Goal: Information Seeking & Learning: Compare options

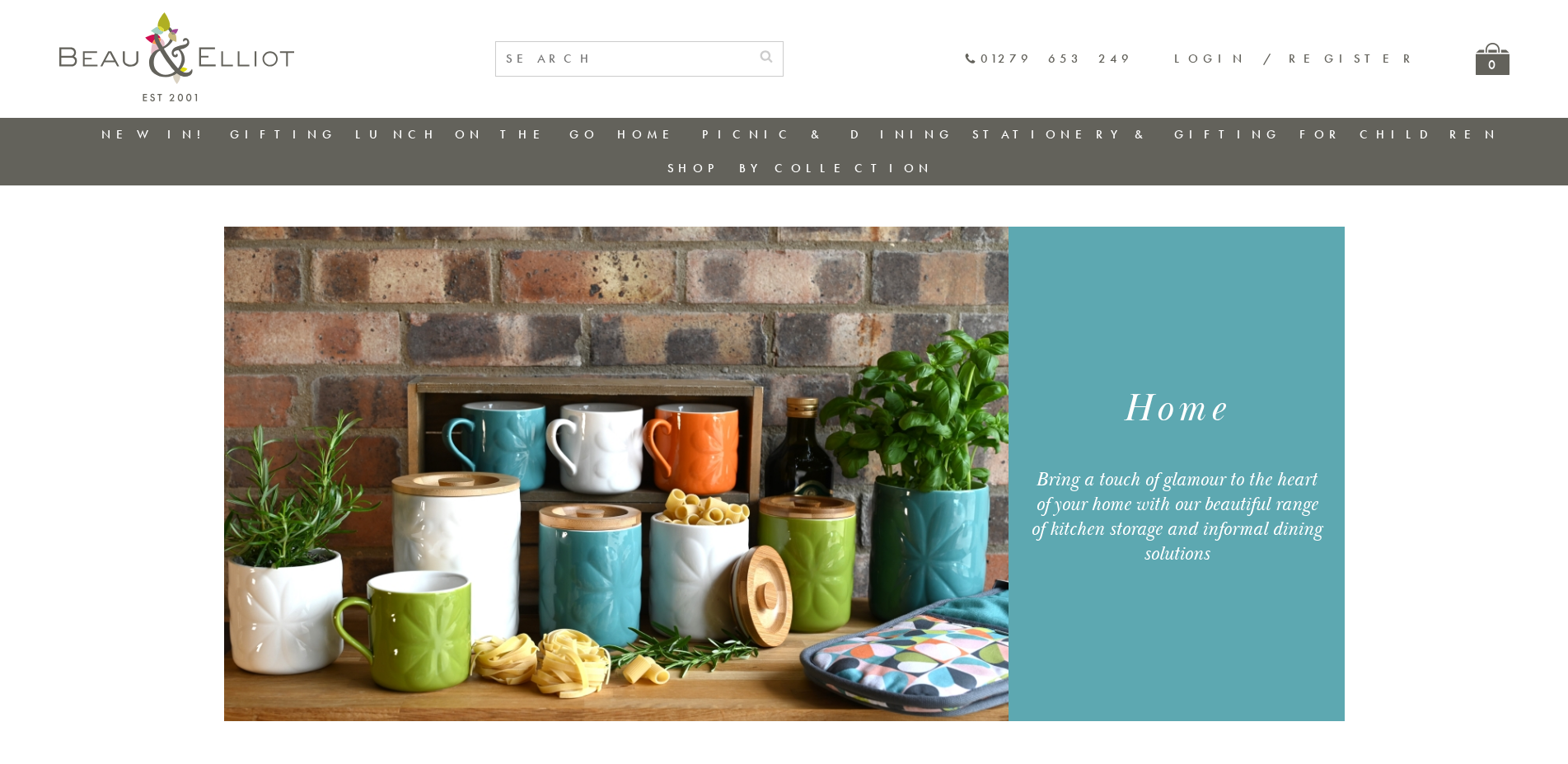
scroll to position [1486, 0]
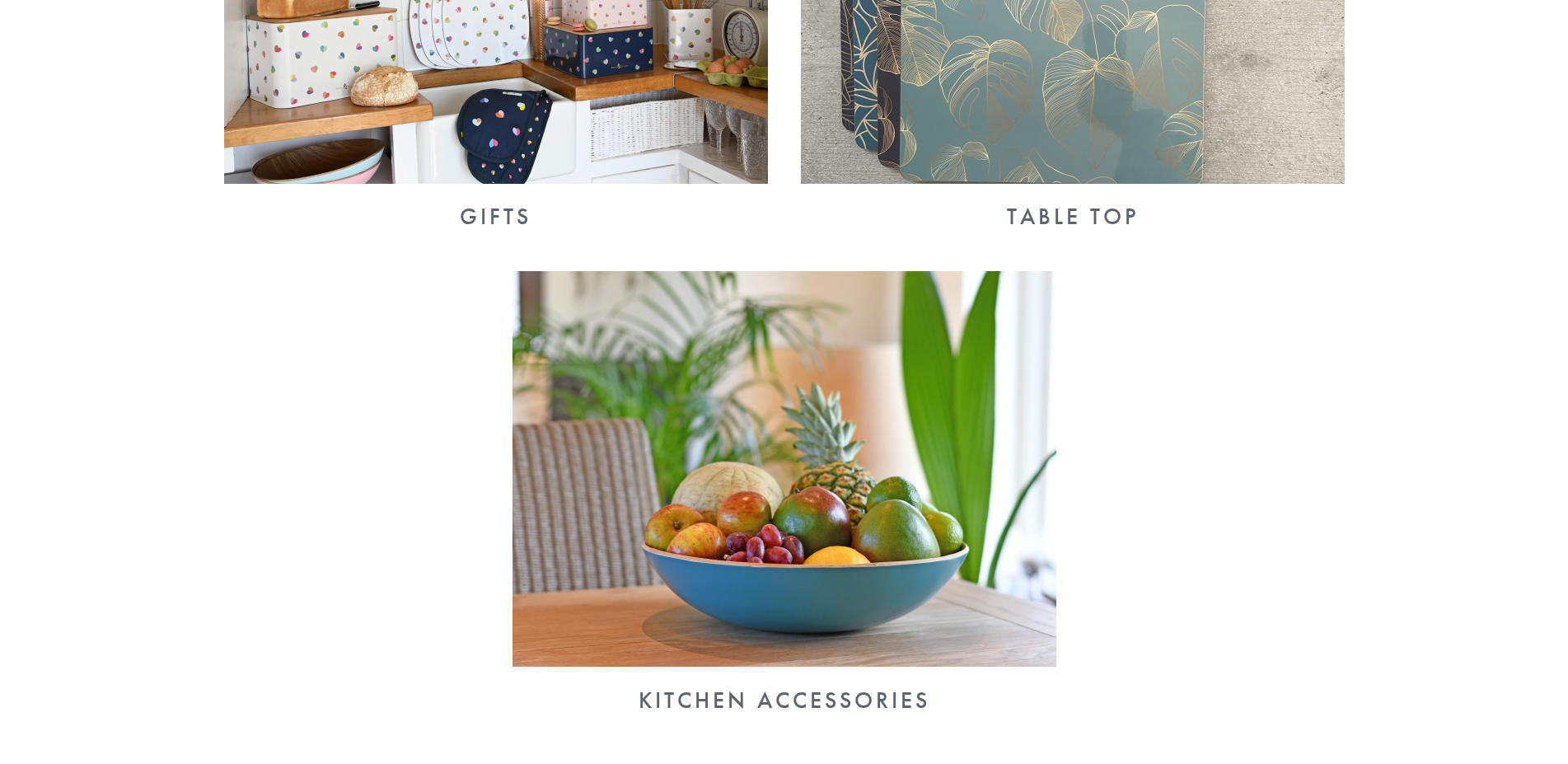
click at [804, 476] on img at bounding box center [784, 469] width 544 height 396
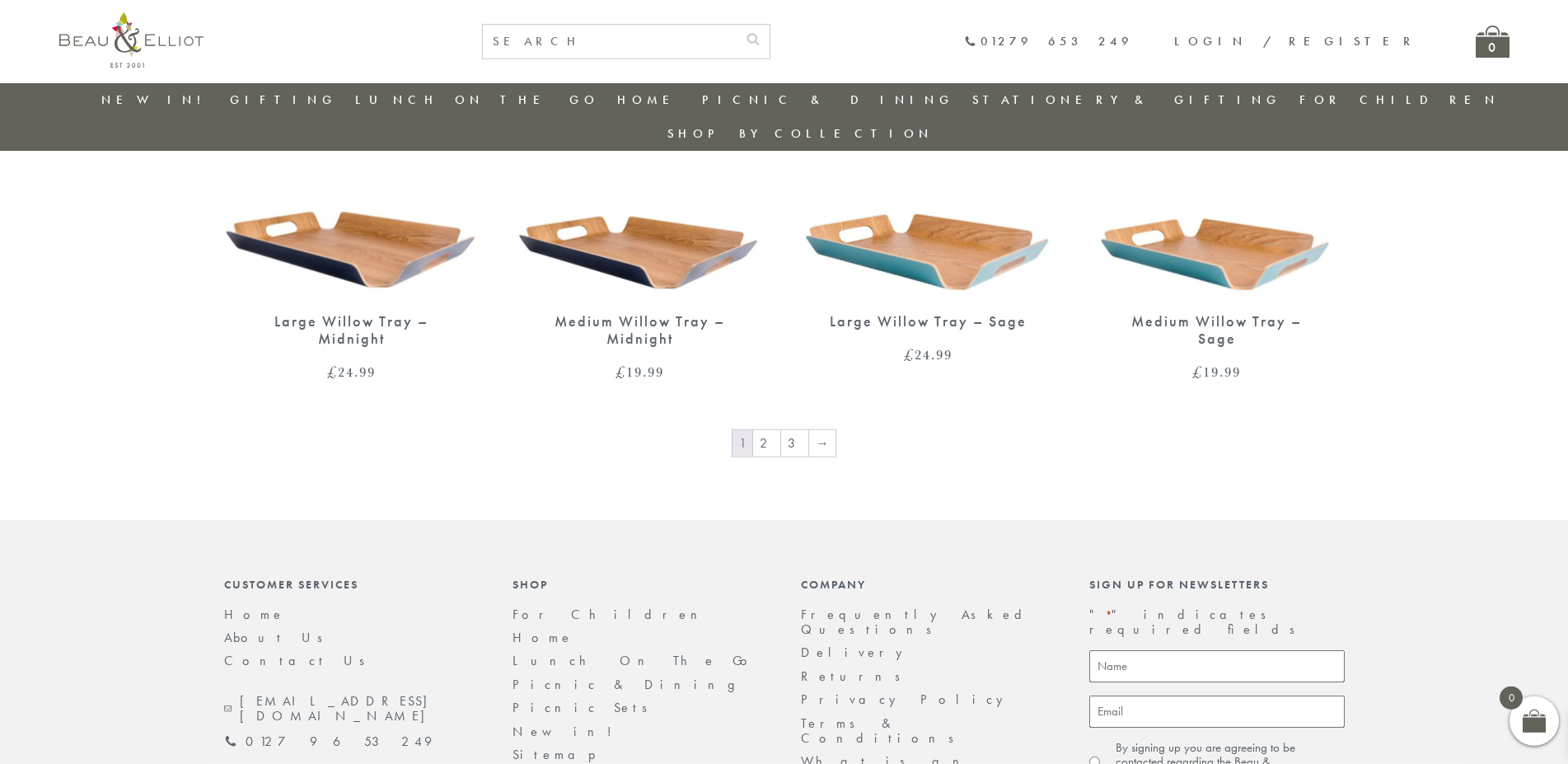
scroll to position [2661, 0]
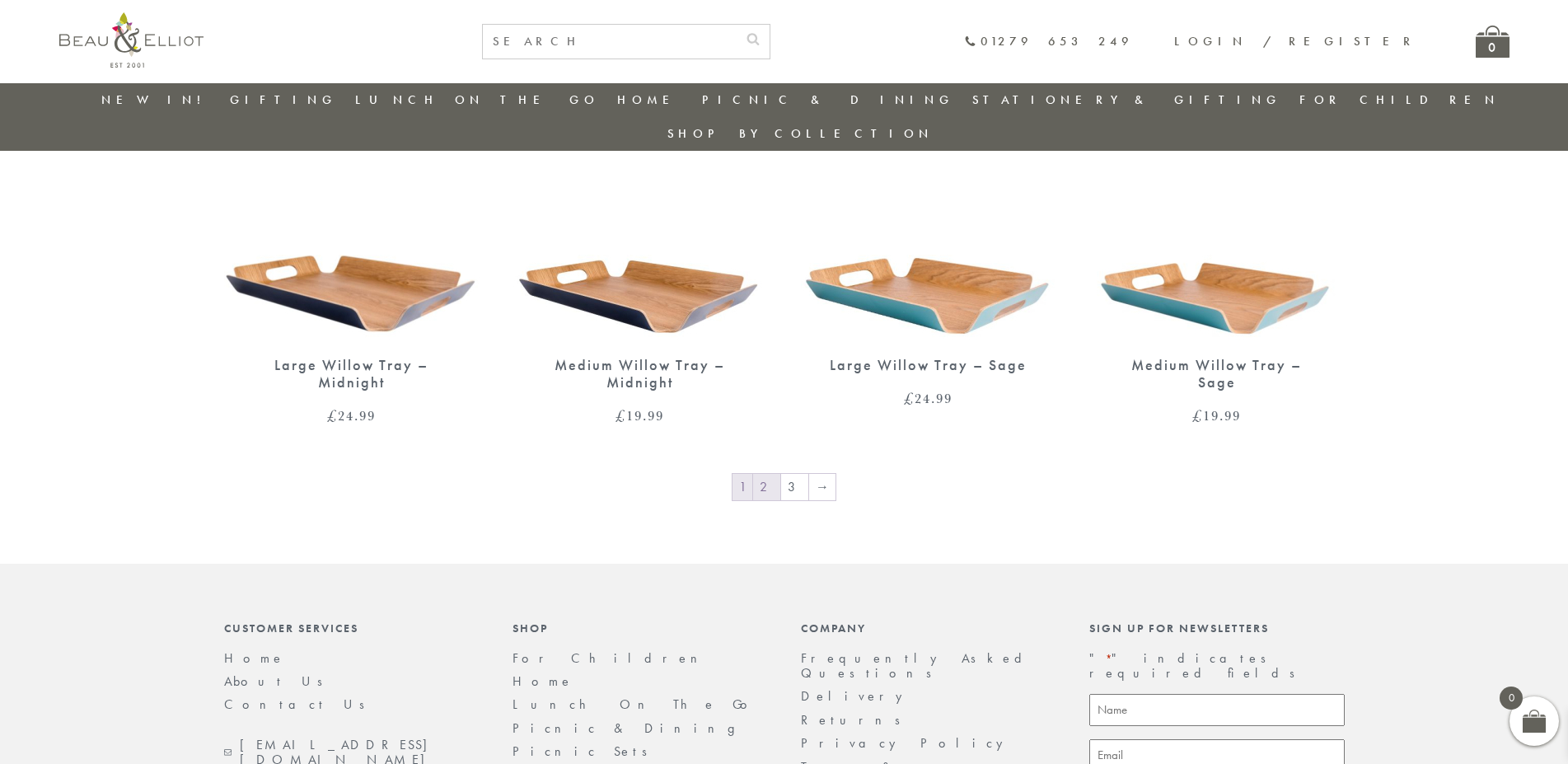
click at [770, 474] on link "2" at bounding box center [766, 488] width 27 height 26
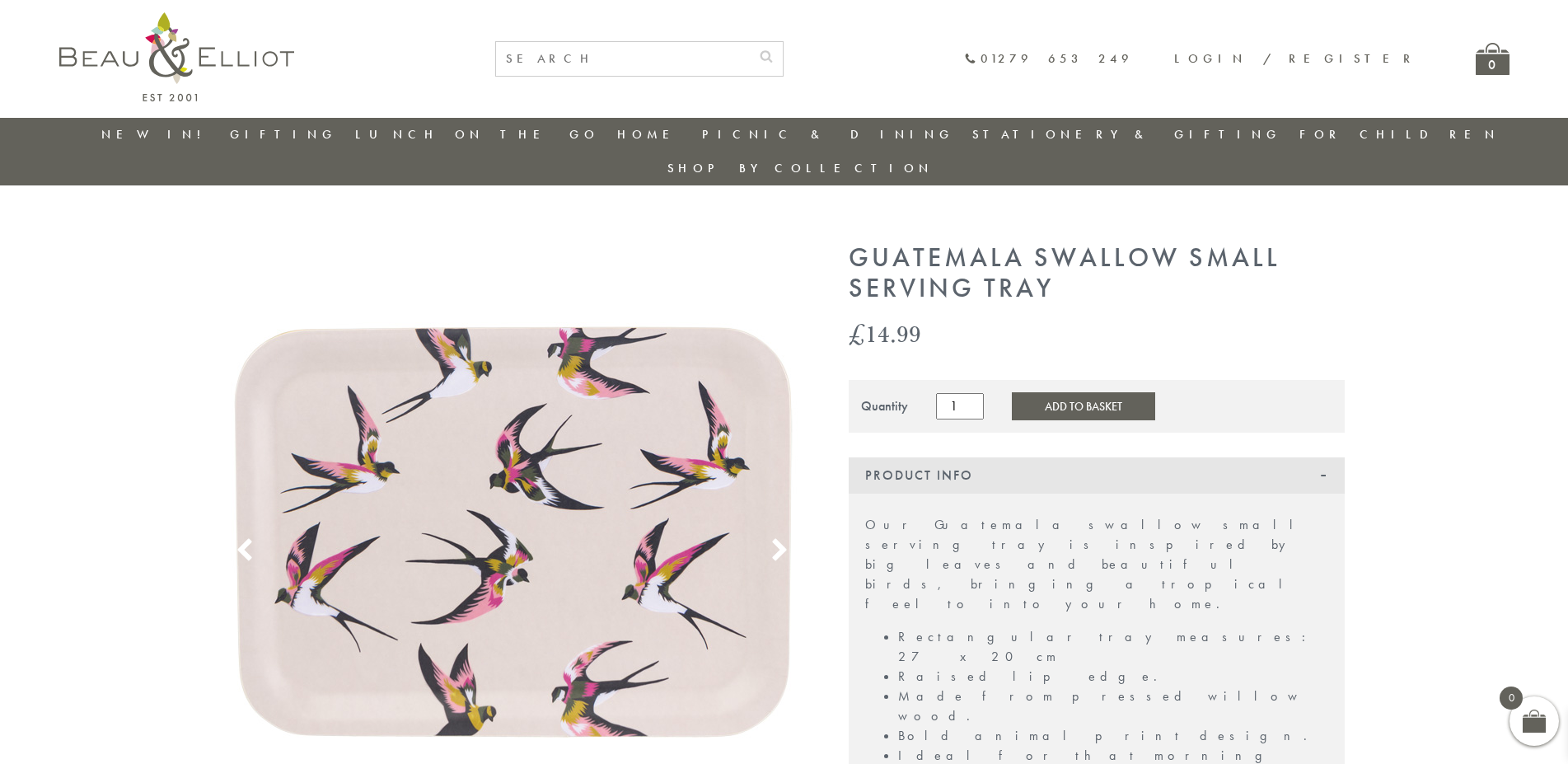
scroll to position [253, 0]
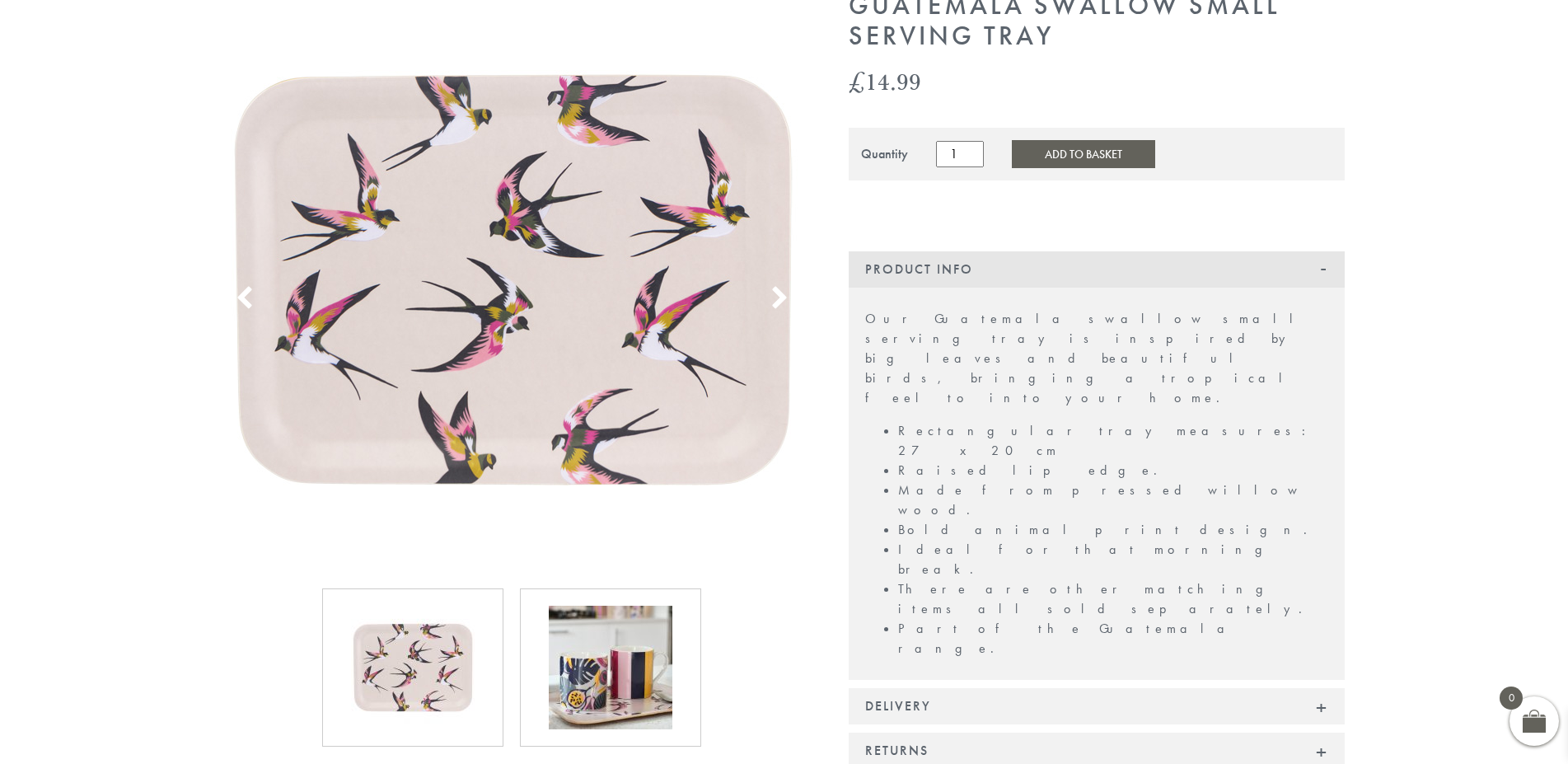
click at [779, 286] on icon at bounding box center [780, 299] width 25 height 25
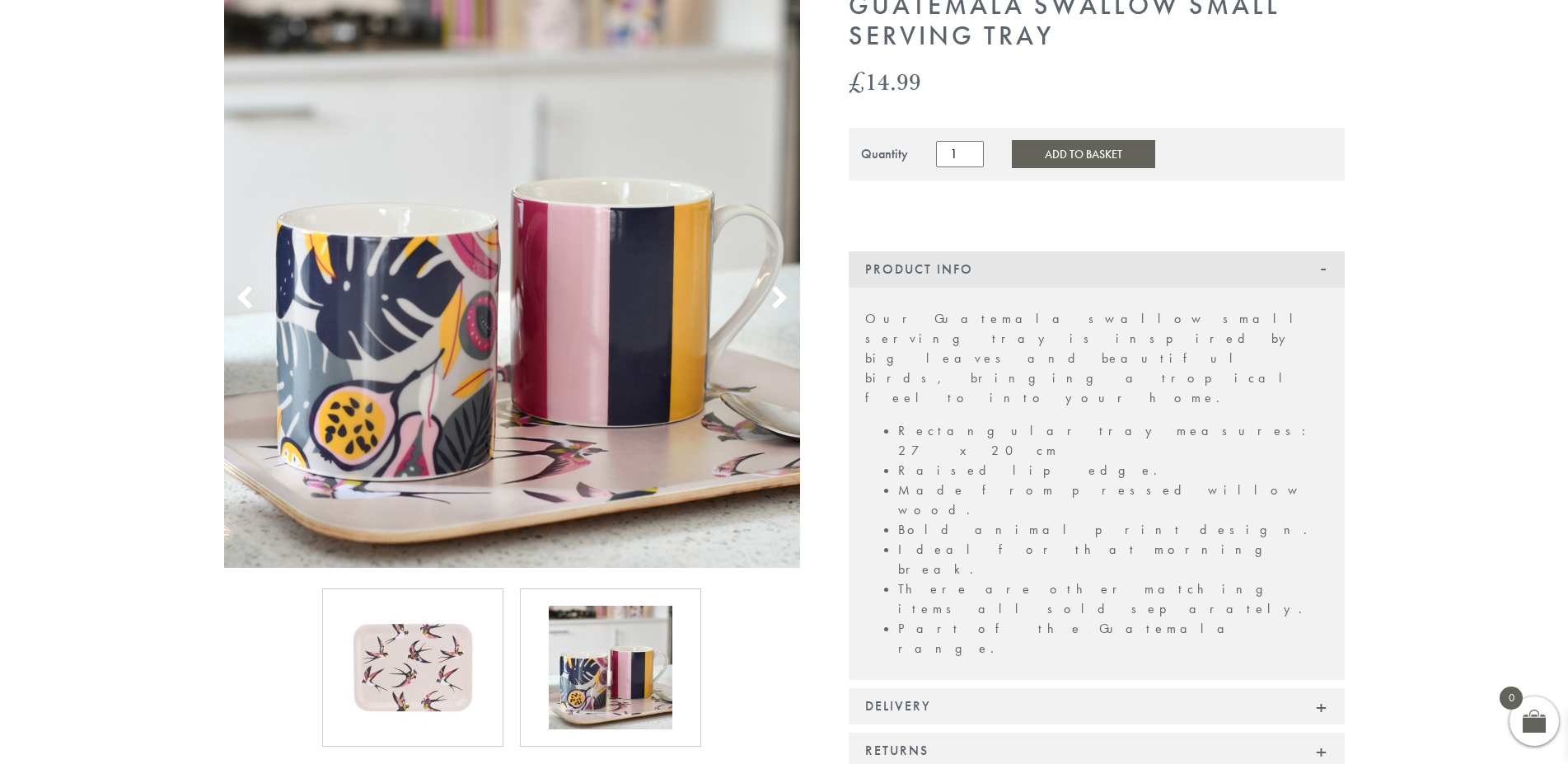
click at [779, 286] on icon at bounding box center [780, 299] width 25 height 25
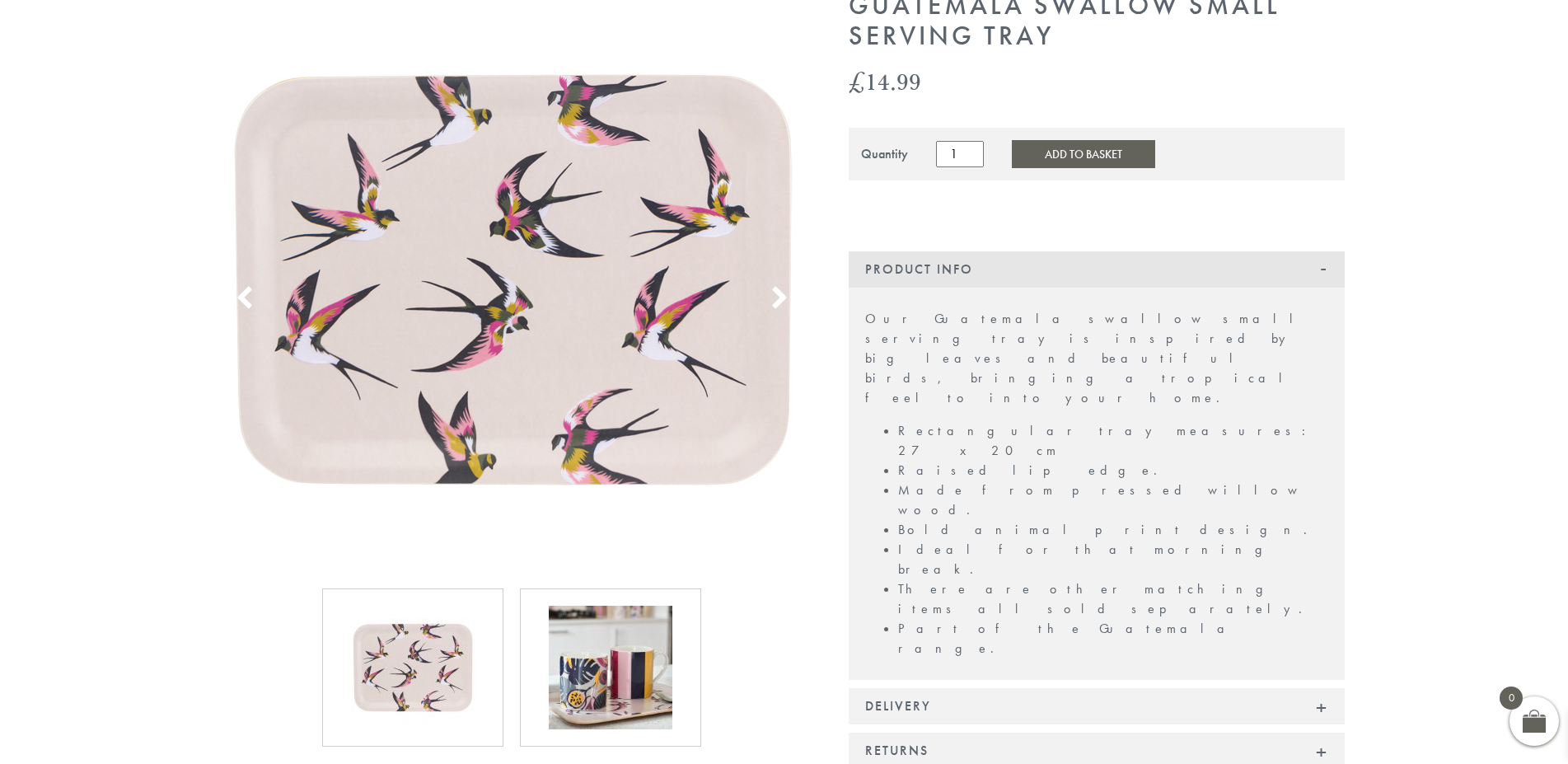
click at [779, 286] on icon at bounding box center [780, 299] width 25 height 25
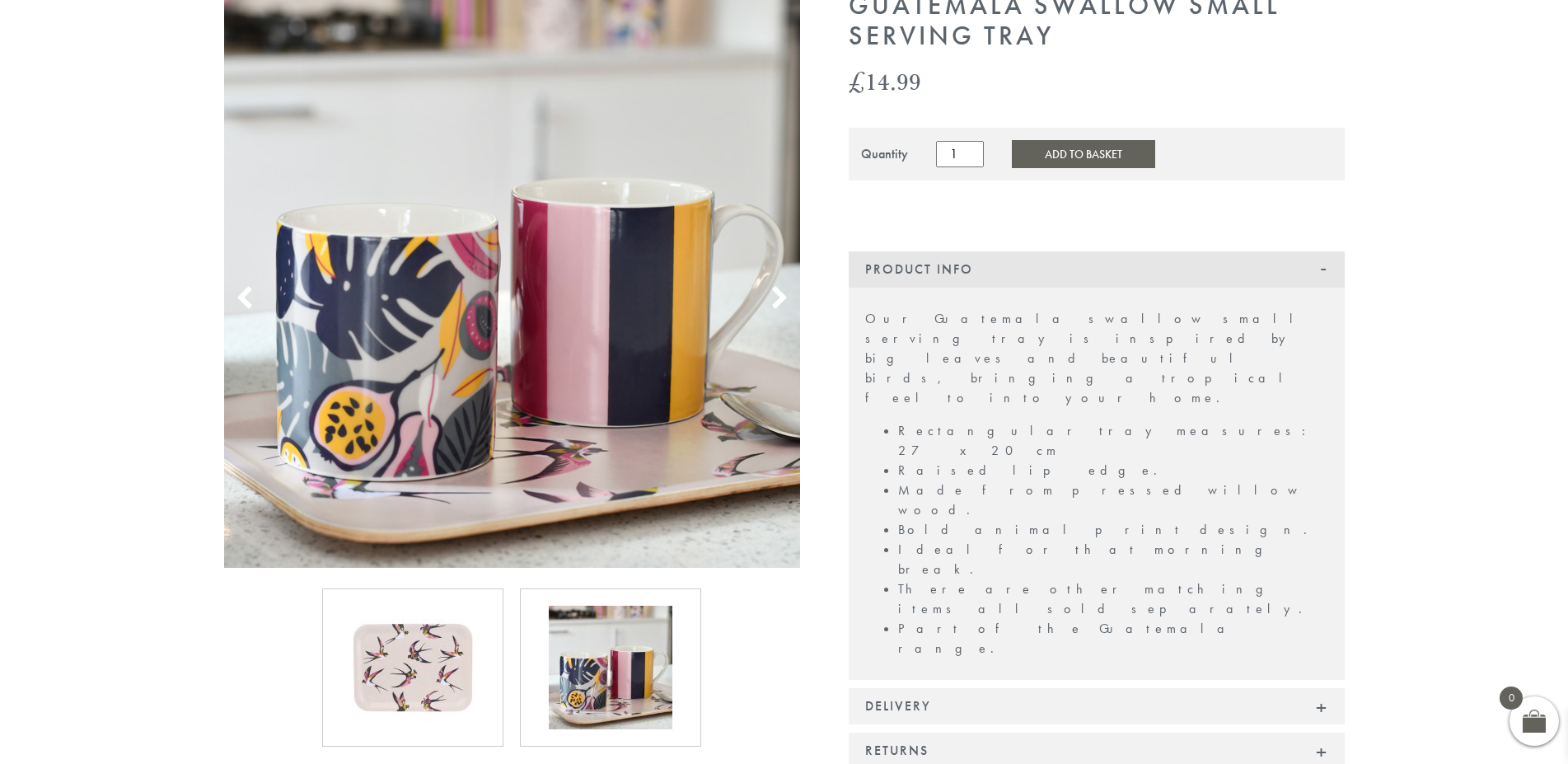
click at [779, 286] on icon at bounding box center [780, 299] width 25 height 25
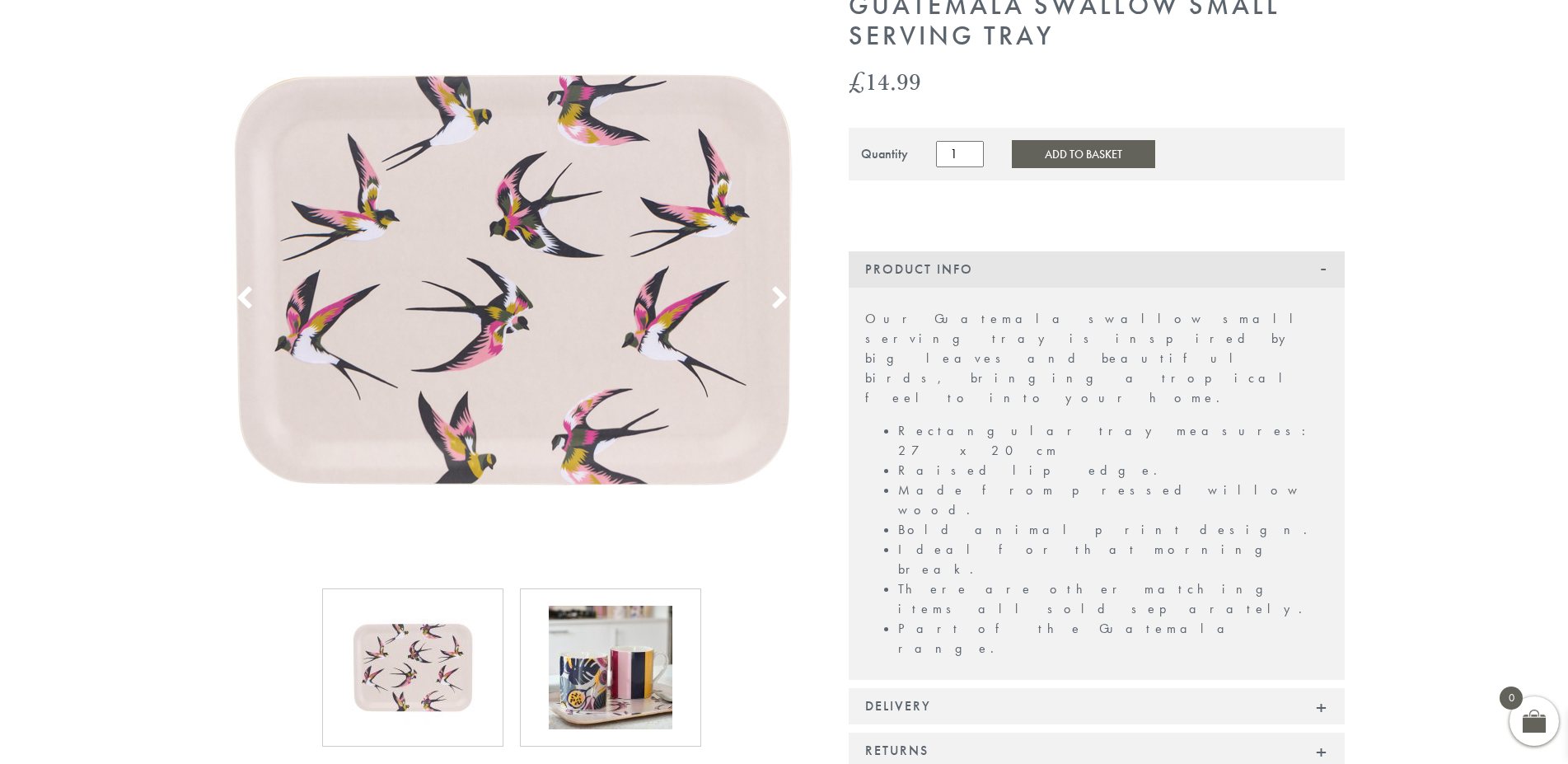
click at [779, 286] on icon at bounding box center [780, 299] width 25 height 25
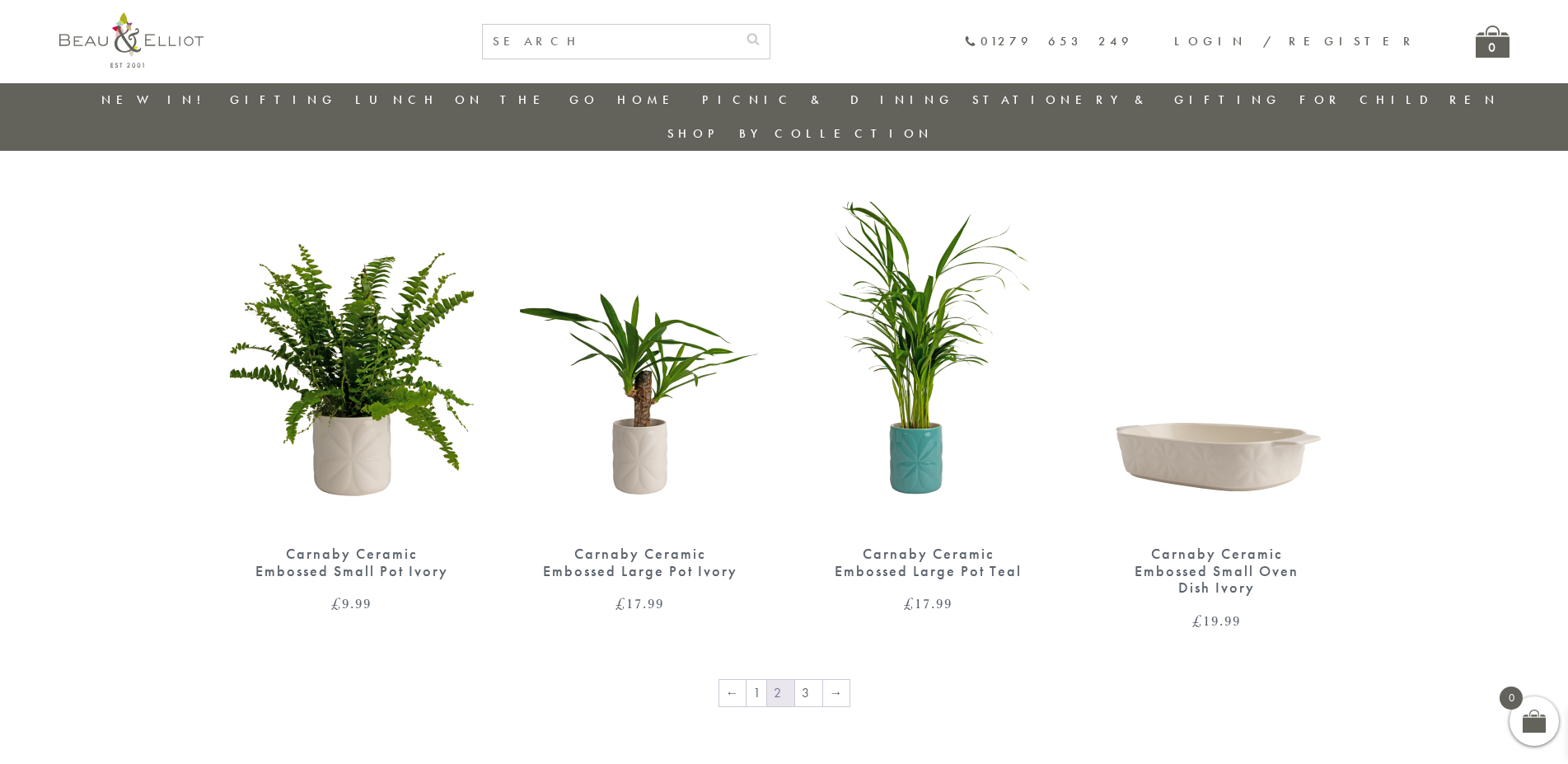
scroll to position [2489, 0]
click at [803, 681] on link "3" at bounding box center [808, 694] width 27 height 26
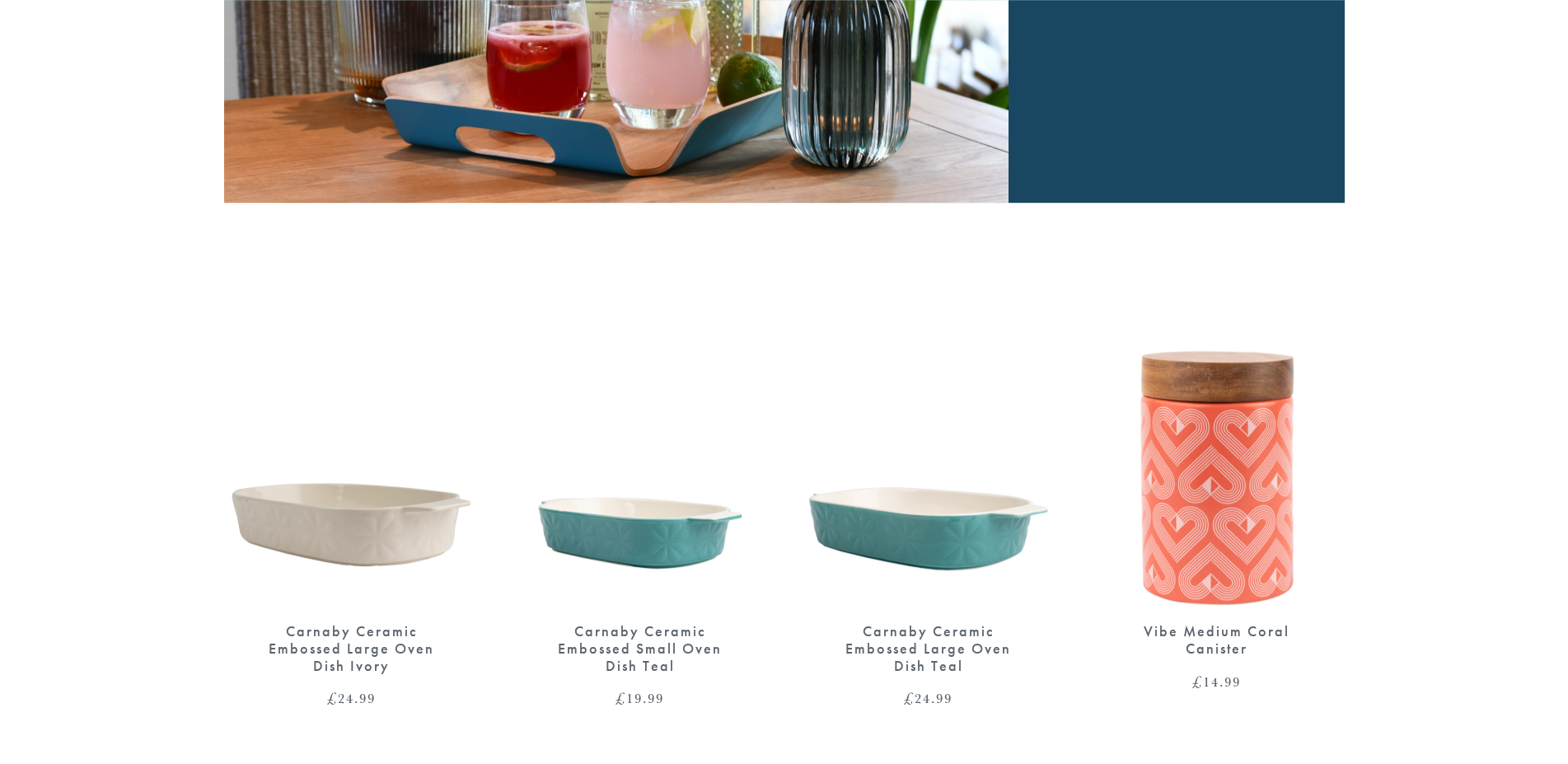
scroll to position [504, 0]
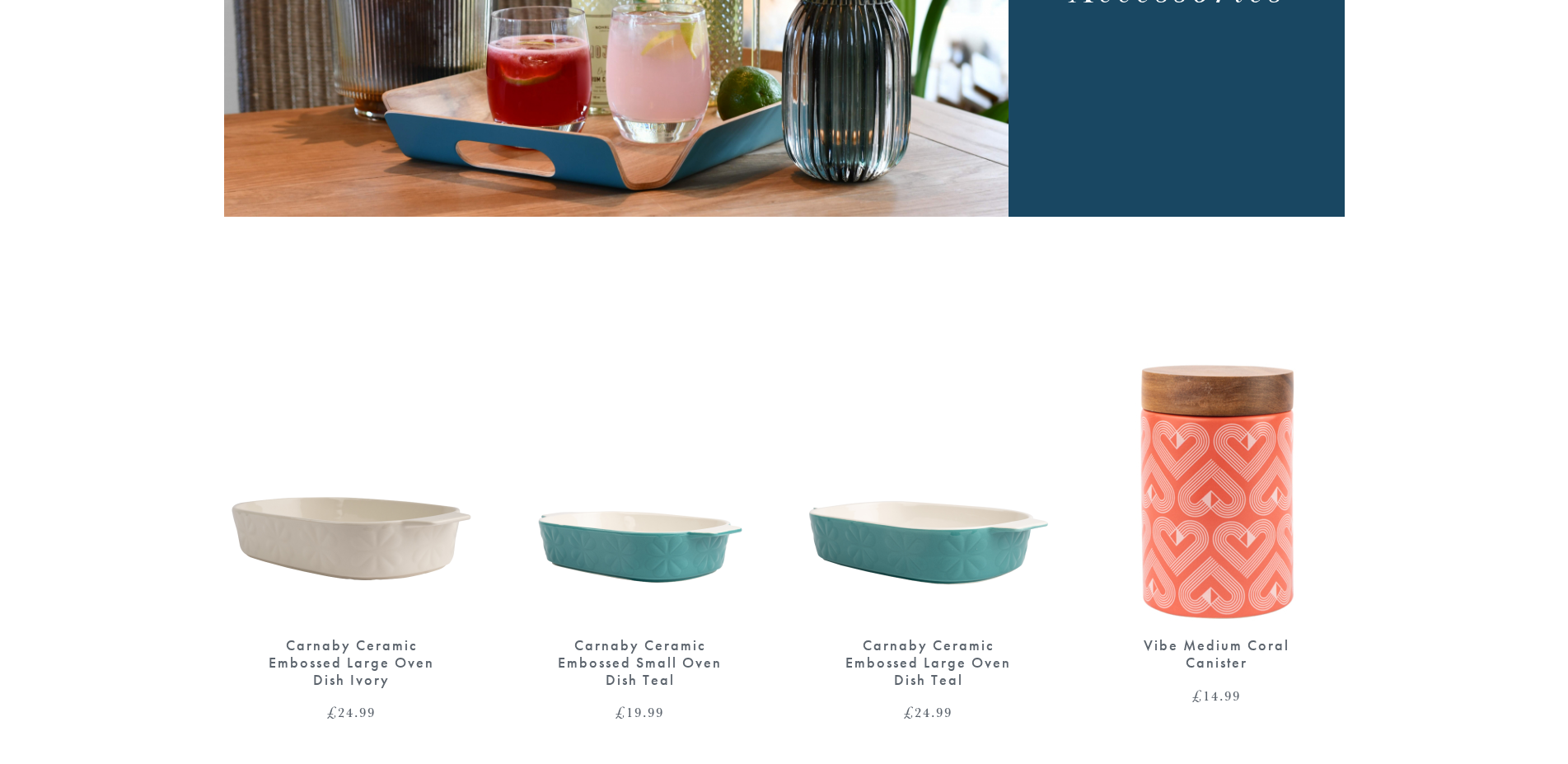
click at [896, 523] on img at bounding box center [928, 455] width 255 height 329
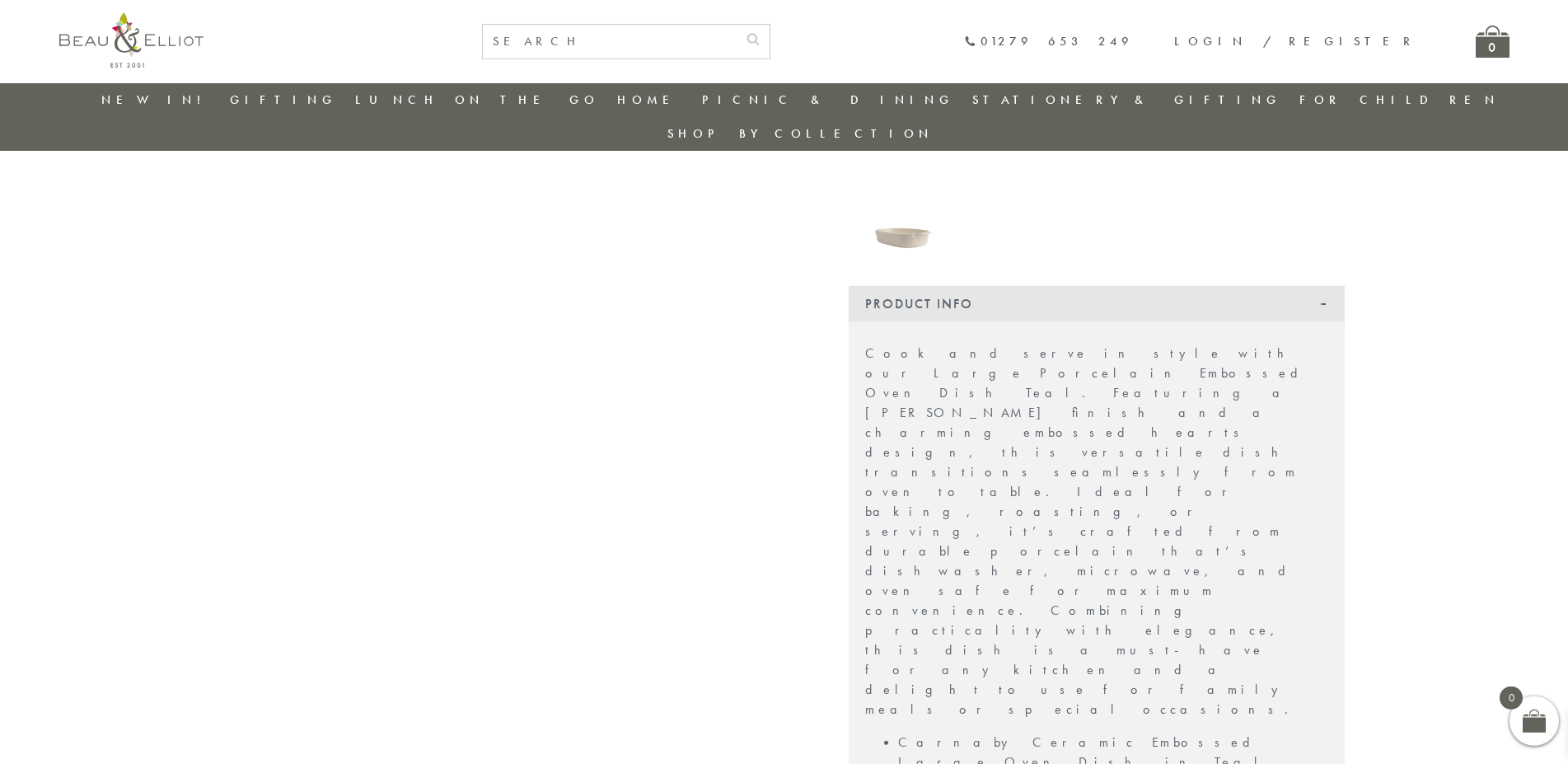
scroll to position [470, 0]
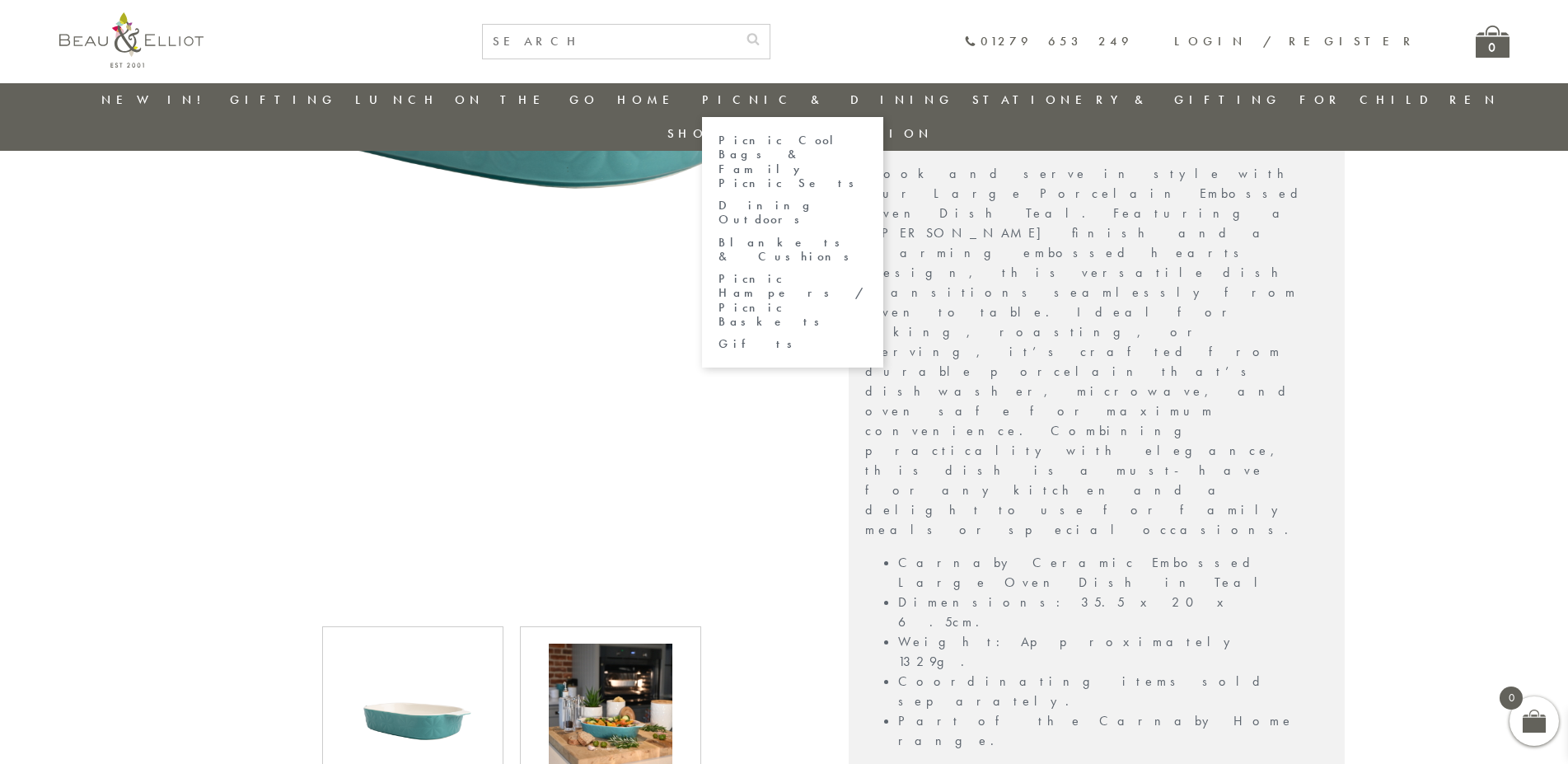
click at [773, 199] on link "Dining Outdoors" at bounding box center [793, 213] width 148 height 29
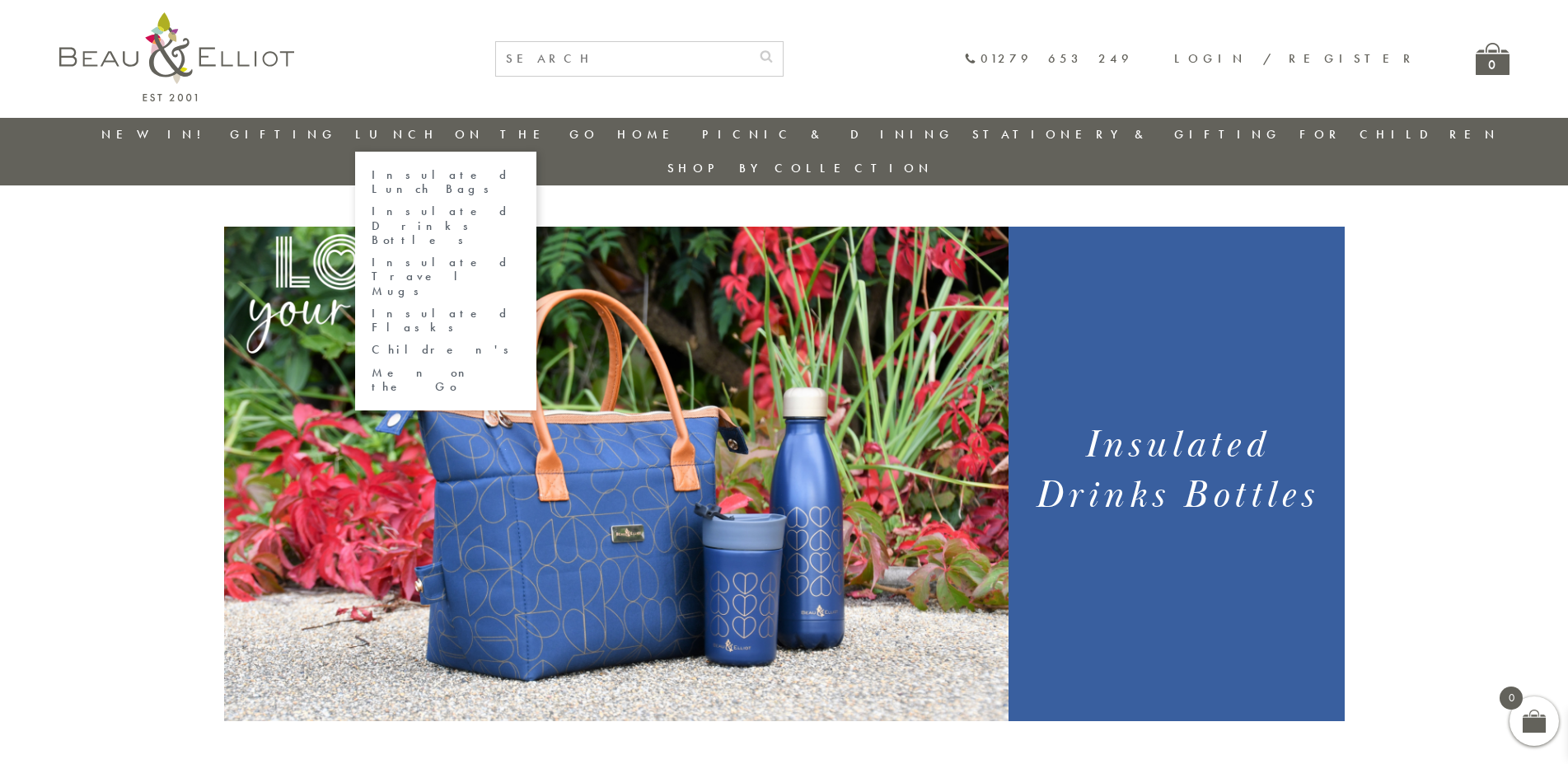
click at [437, 255] on link "Insulated Travel Mugs" at bounding box center [446, 276] width 148 height 43
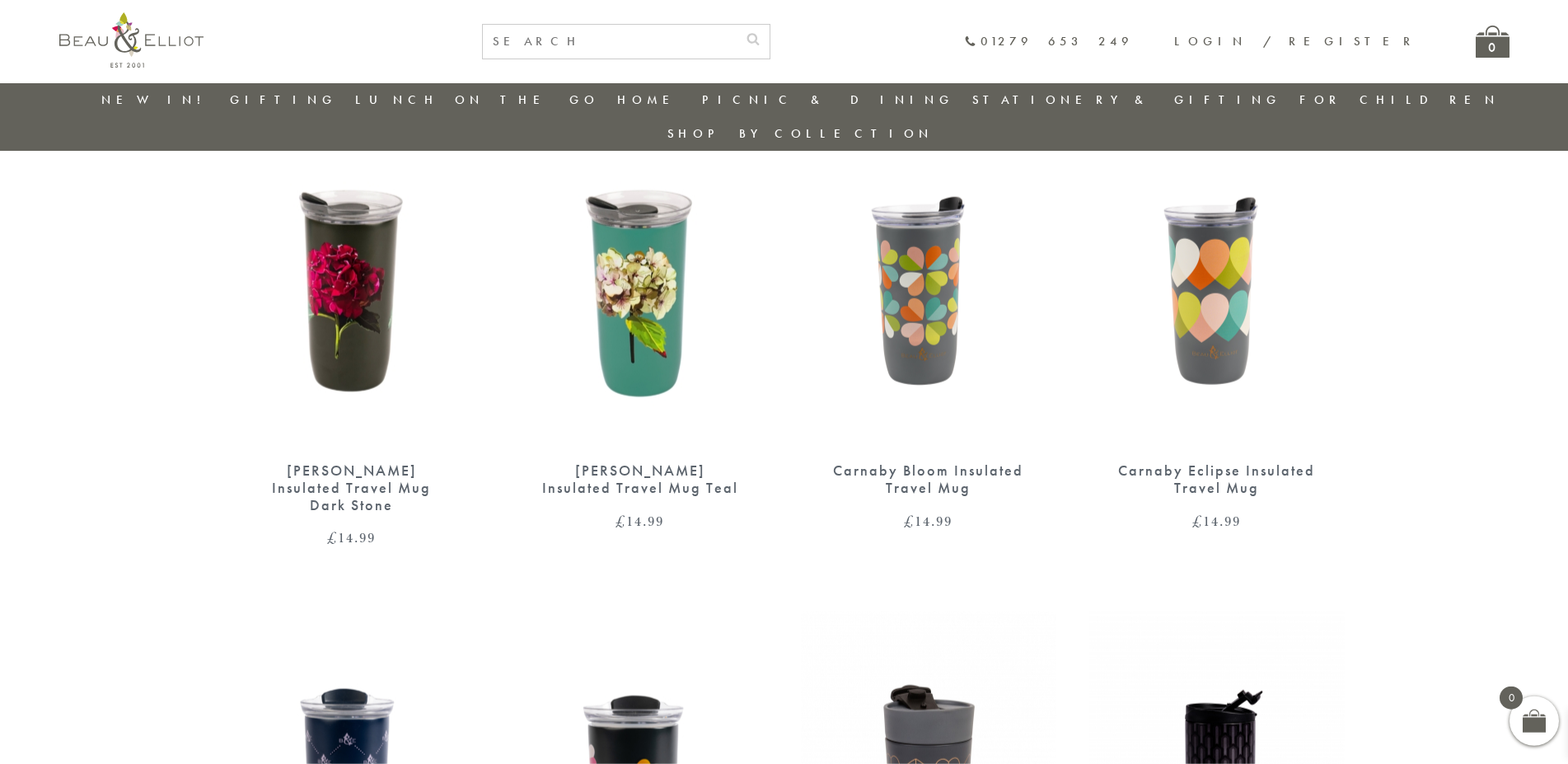
scroll to position [640, 0]
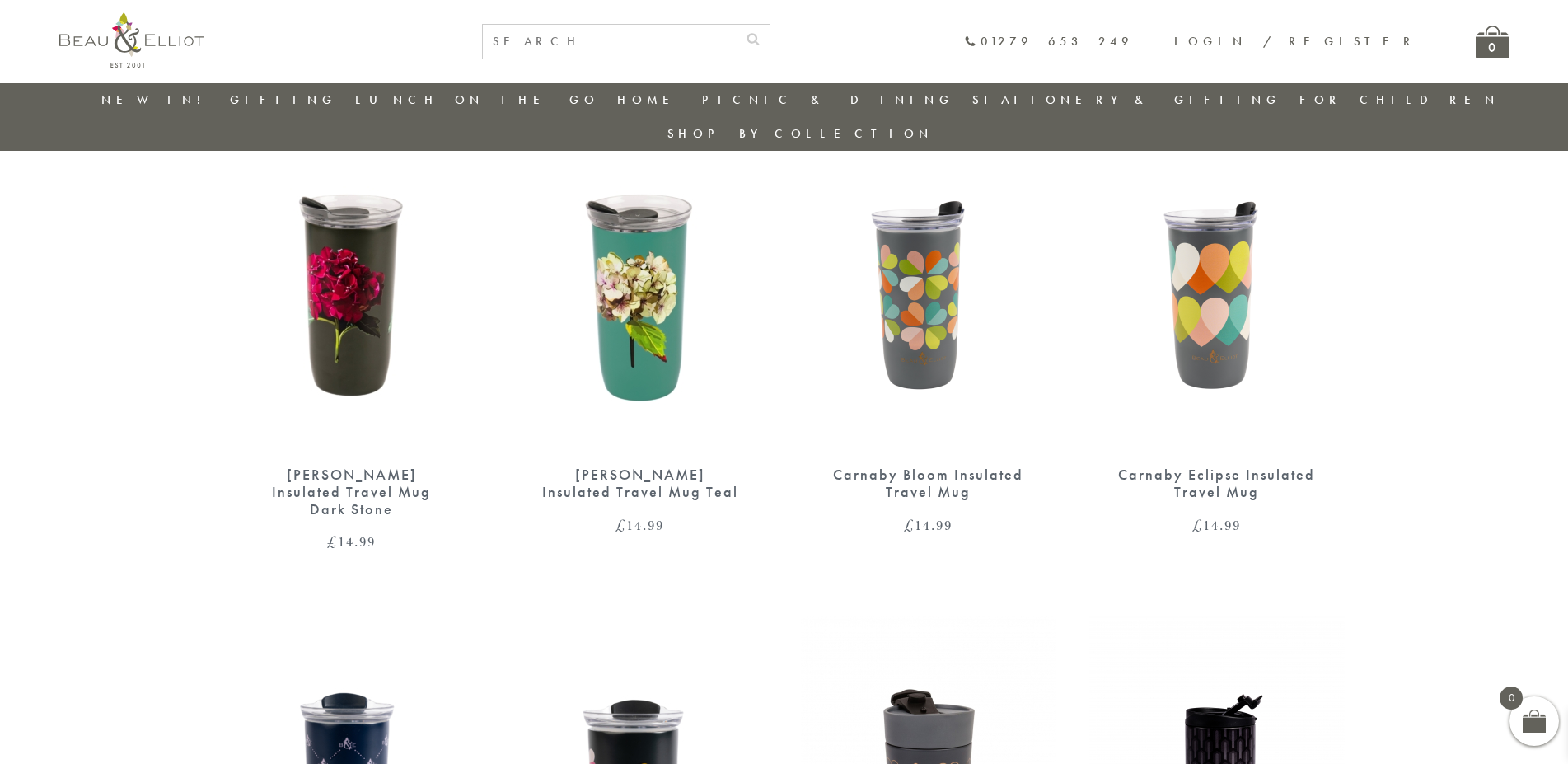
click at [618, 327] on img at bounding box center [639, 284] width 255 height 329
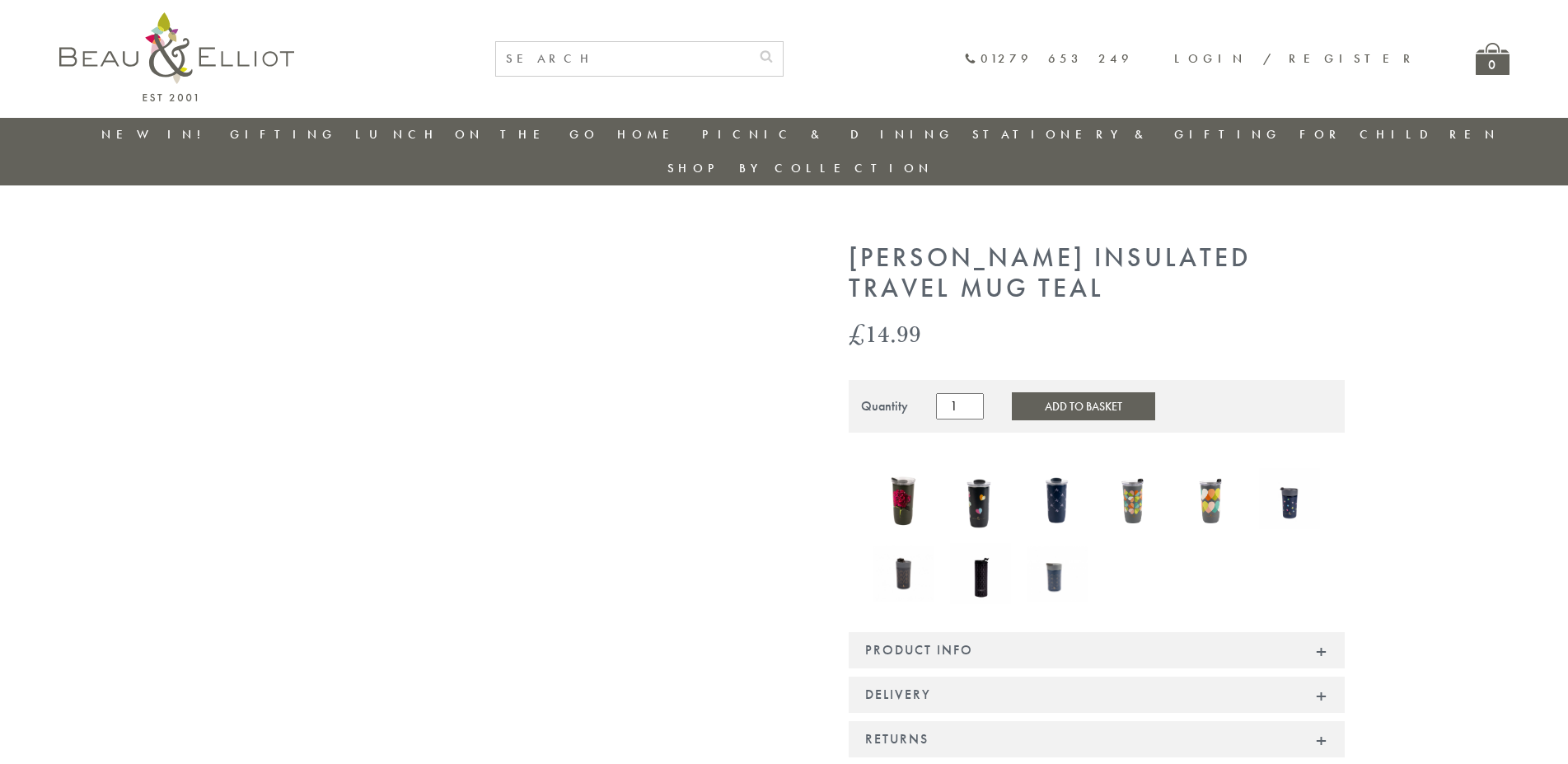
scroll to position [253, 0]
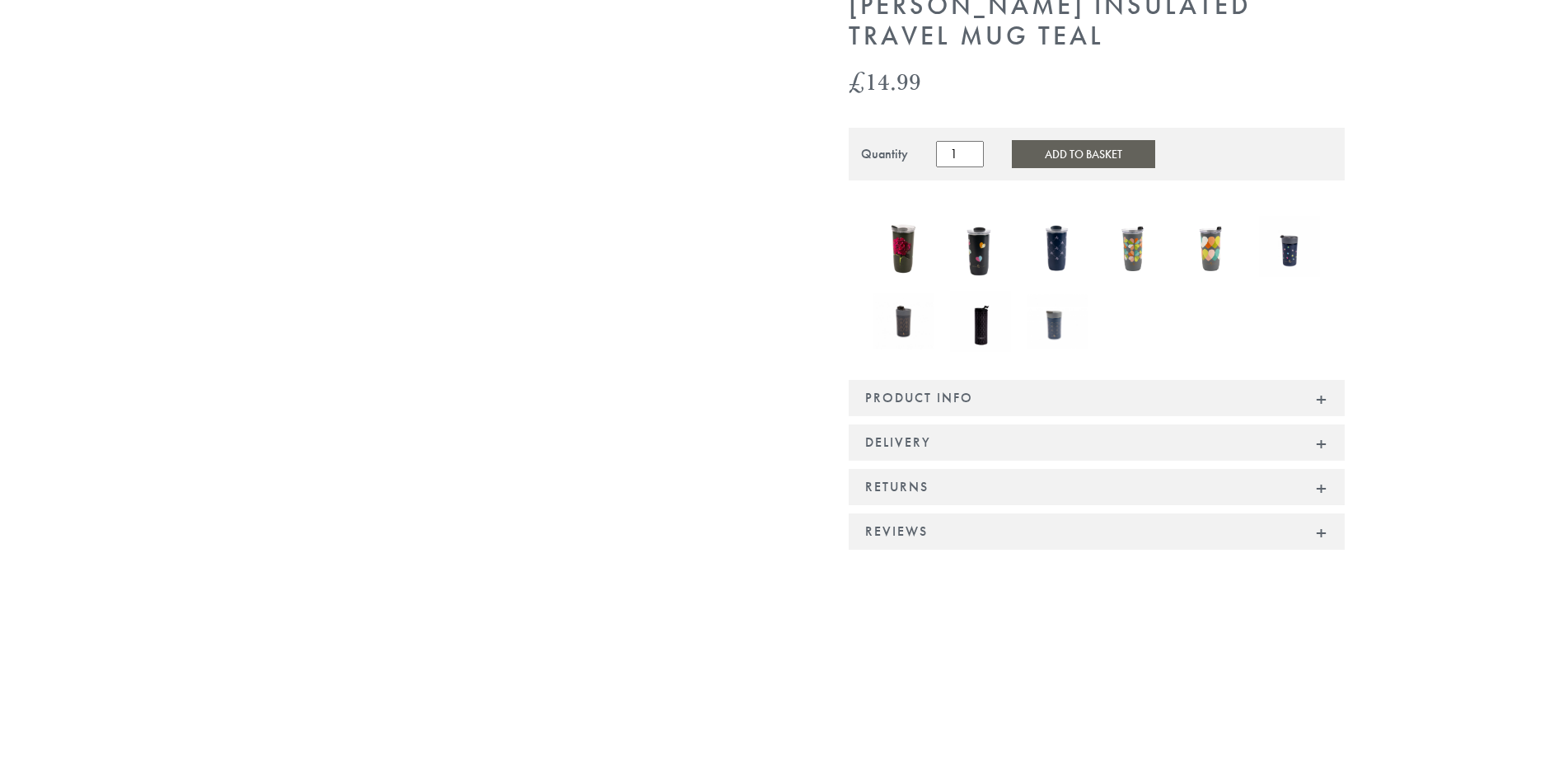
click at [1323, 380] on div "Product Info" at bounding box center [1097, 397] width 496 height 36
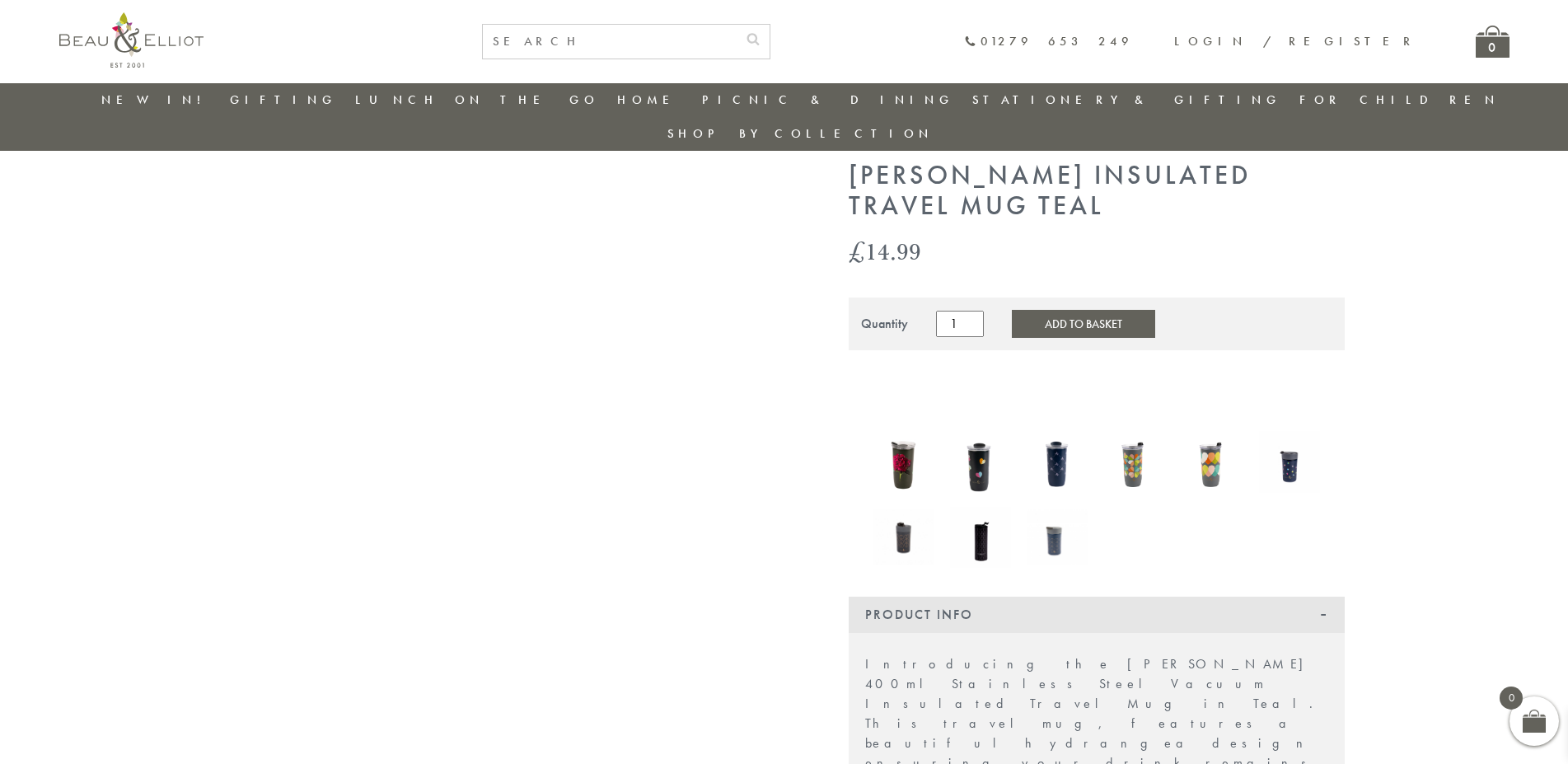
scroll to position [0, 0]
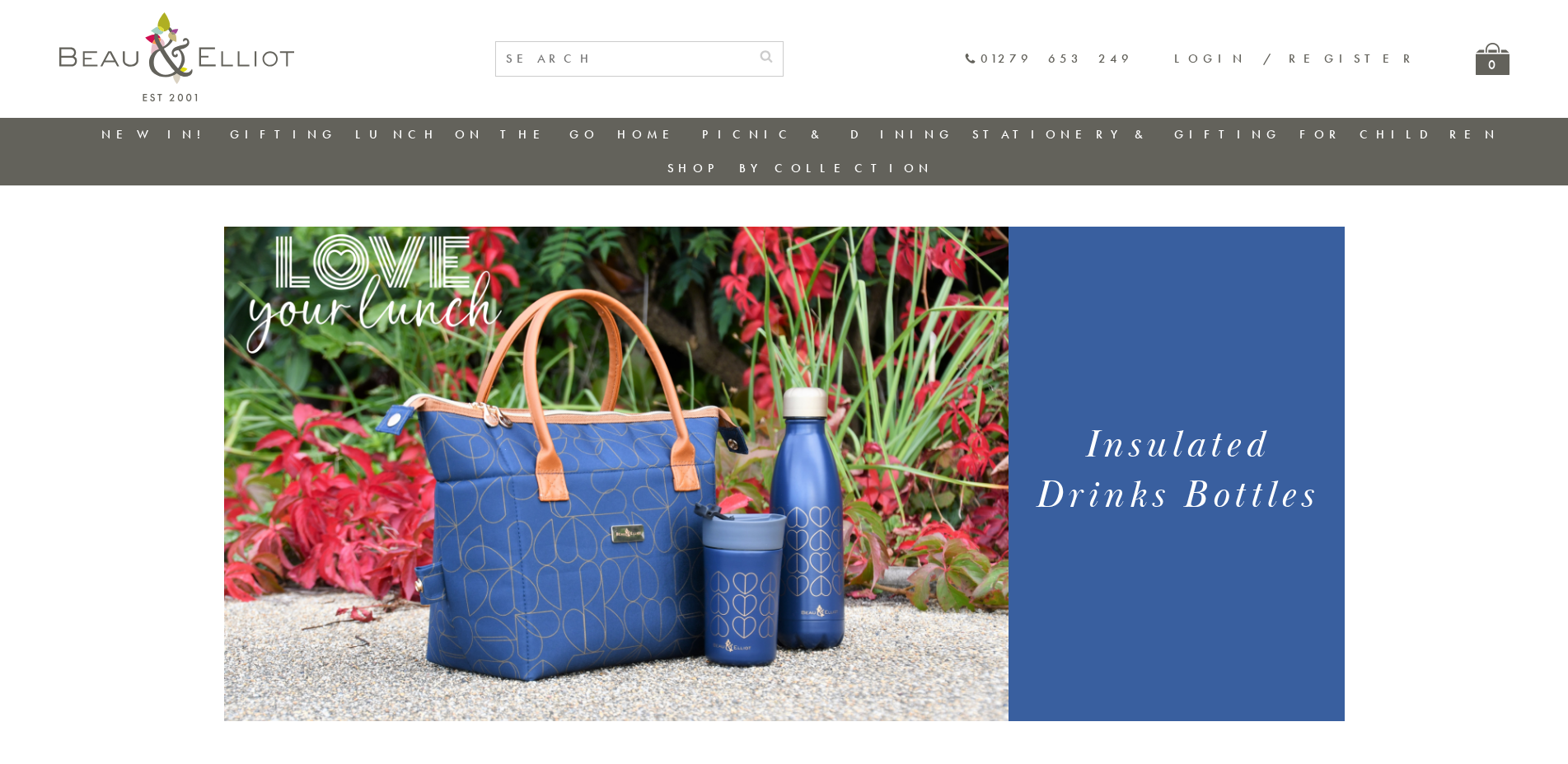
scroll to position [1513, 0]
